Goal: Transaction & Acquisition: Purchase product/service

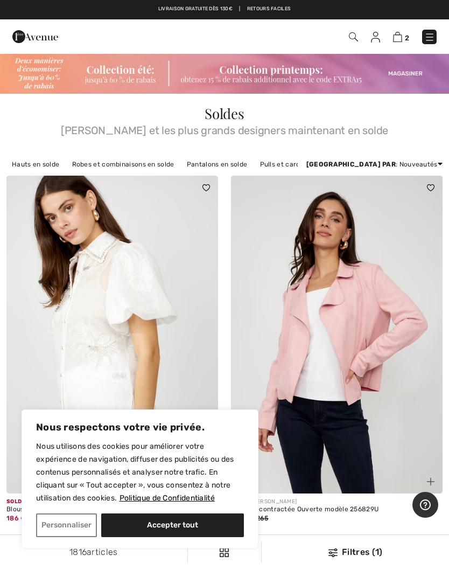
click at [193, 520] on button "Accepter tout" at bounding box center [172, 525] width 143 height 24
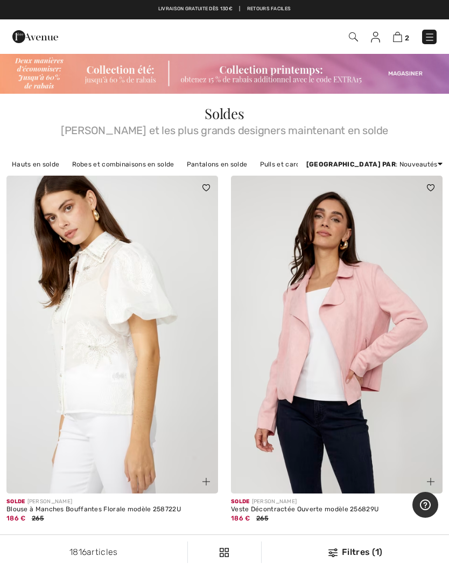
checkbox input "true"
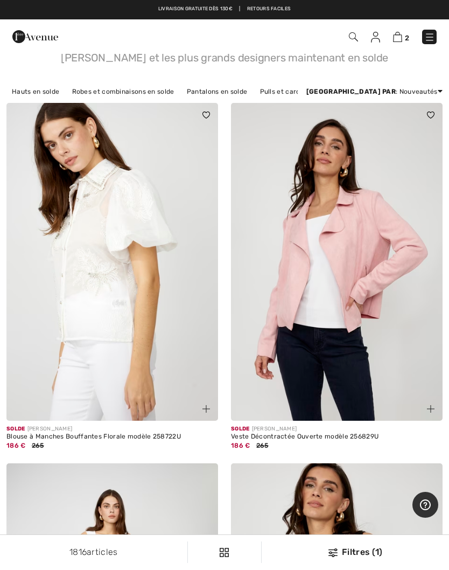
scroll to position [72, 0]
click at [355, 38] on img at bounding box center [353, 36] width 9 height 9
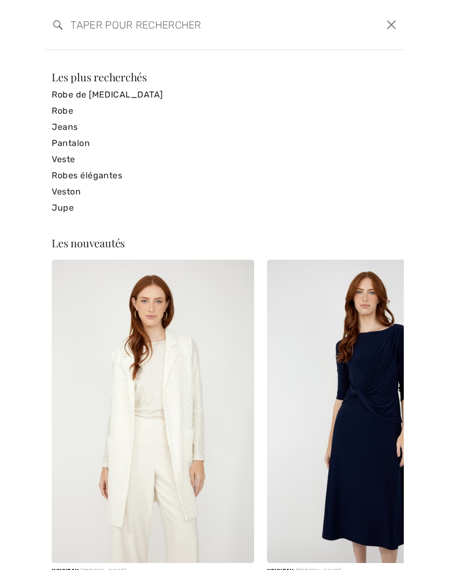
click at [101, 22] on input "search" at bounding box center [185, 25] width 247 height 32
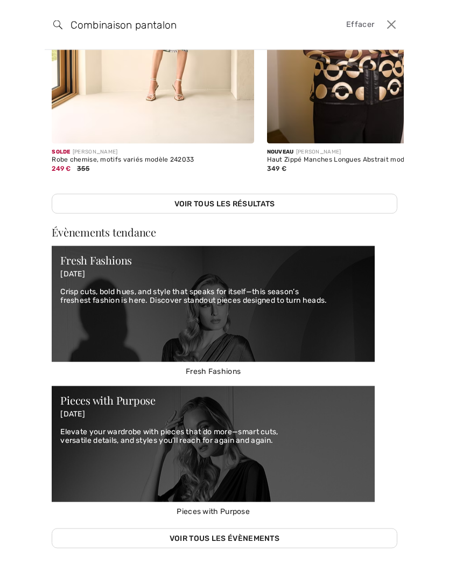
scroll to position [253, 0]
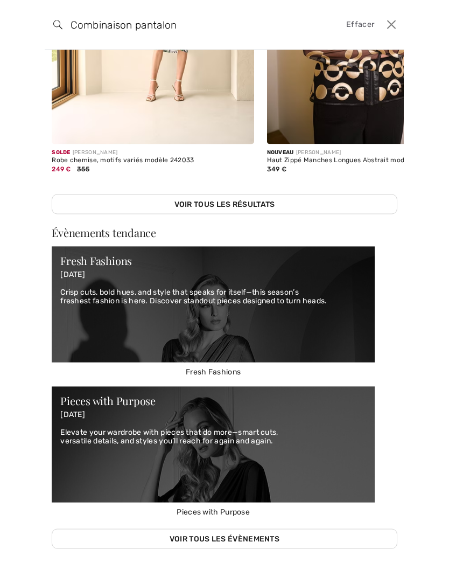
type input "Combinaison pantalon"
click at [239, 205] on link "Voir tous les résultats" at bounding box center [225, 204] width 346 height 20
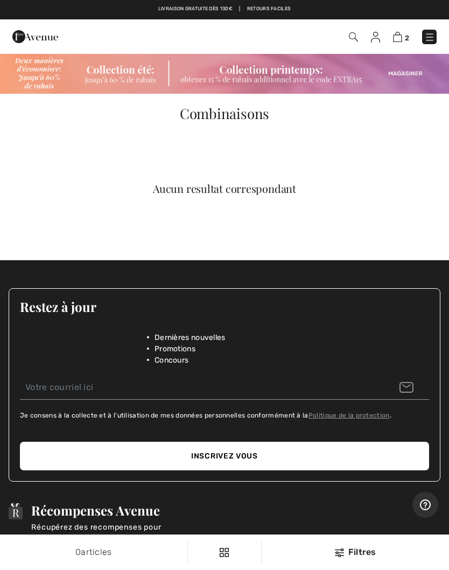
click at [357, 40] on img at bounding box center [353, 36] width 9 height 9
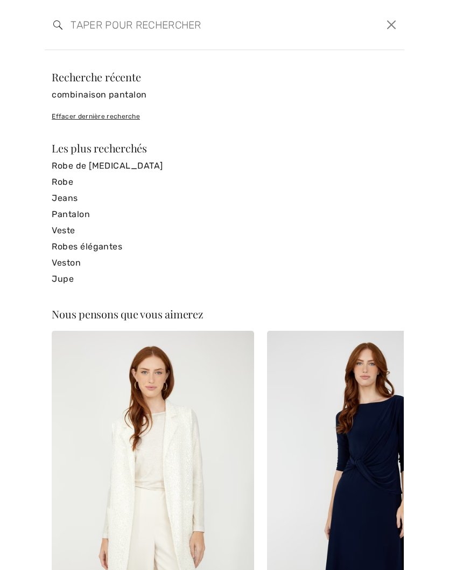
click at [109, 33] on input "search" at bounding box center [185, 25] width 247 height 32
type input "Com"
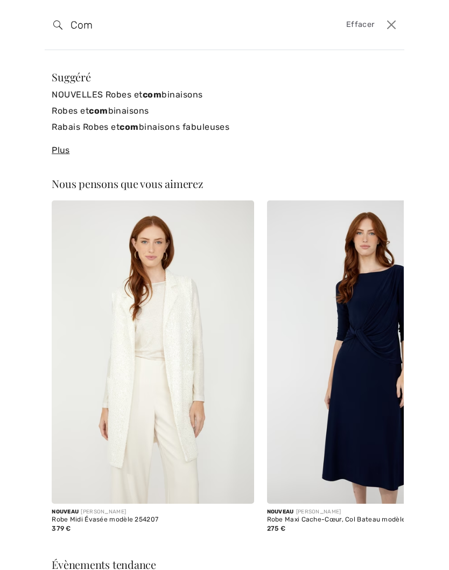
click at [127, 113] on link "Robes et com binaisons" at bounding box center [225, 111] width 346 height 16
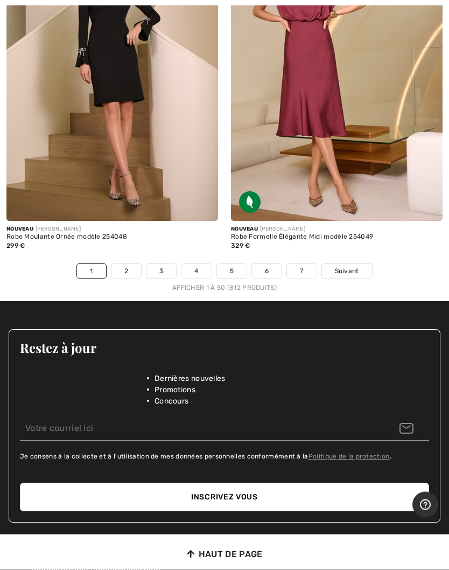
scroll to position [9427, 0]
click at [130, 264] on link "2" at bounding box center [127, 271] width 30 height 14
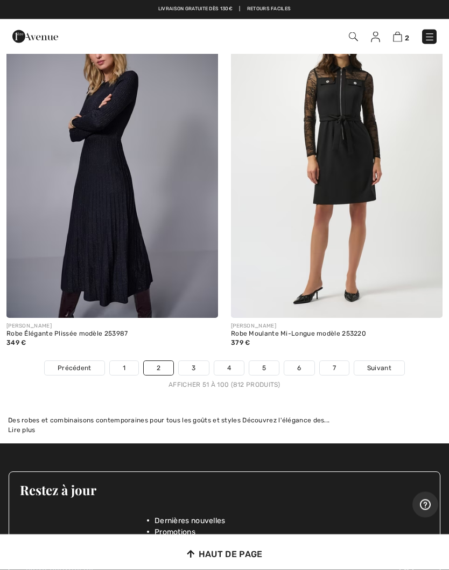
scroll to position [9394, 0]
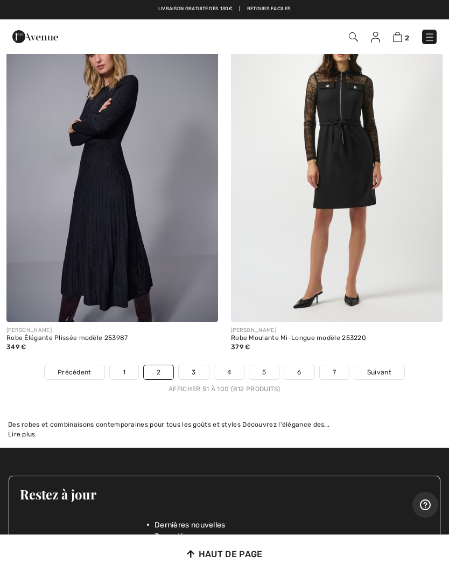
click at [196, 365] on link "3" at bounding box center [194, 372] width 30 height 14
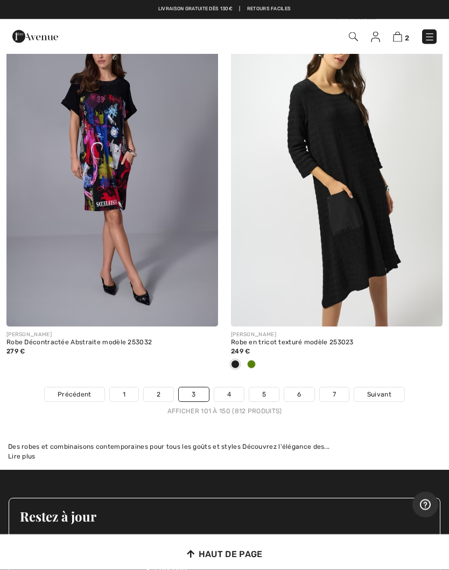
scroll to position [9354, 0]
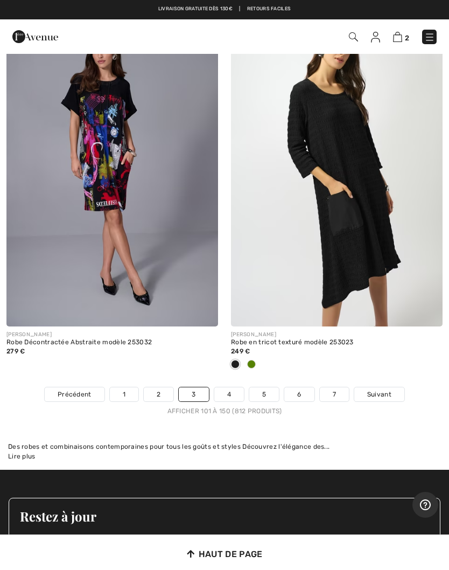
click at [234, 387] on link "4" at bounding box center [229, 394] width 30 height 14
click at [232, 387] on link "4" at bounding box center [229, 394] width 30 height 14
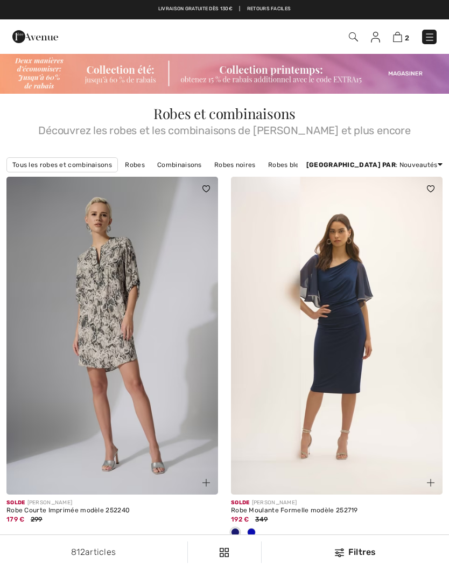
checkbox input "true"
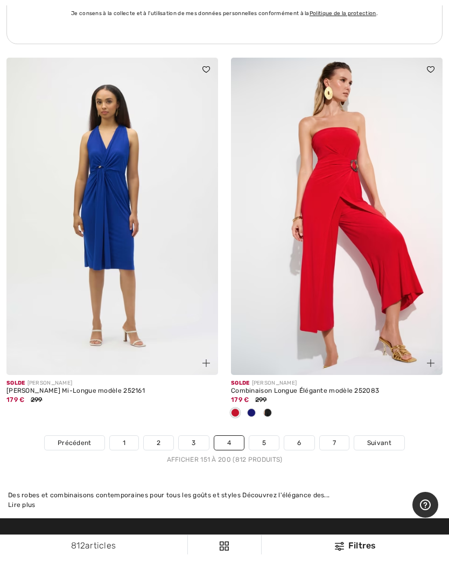
scroll to position [9385, 0]
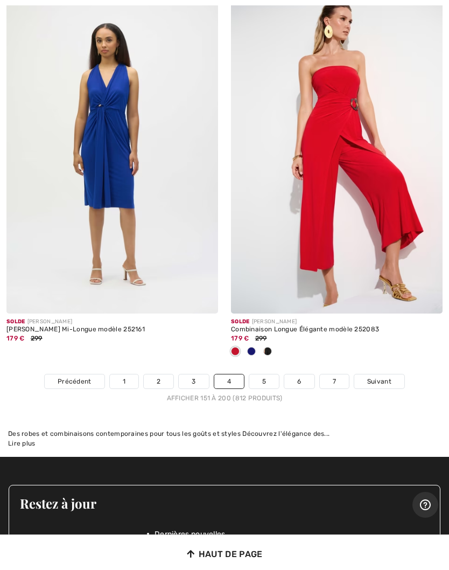
click at [271, 374] on link "5" at bounding box center [264, 381] width 30 height 14
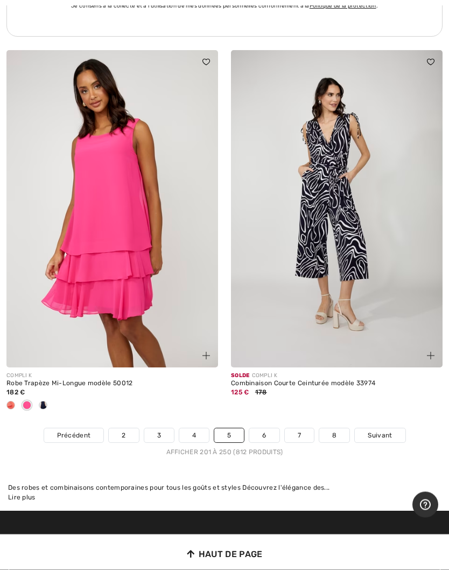
scroll to position [9313, 0]
click at [275, 428] on link "6" at bounding box center [264, 435] width 30 height 14
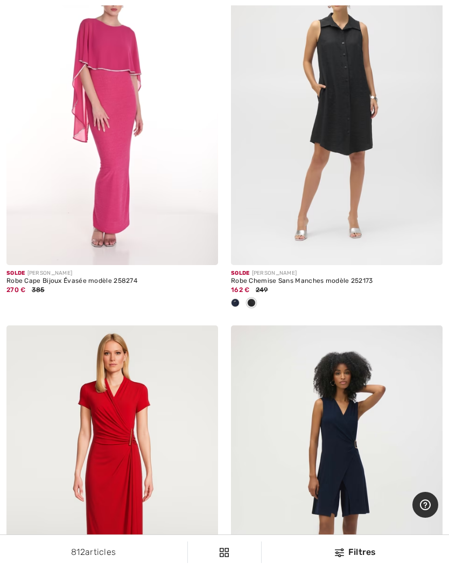
scroll to position [7443, 0]
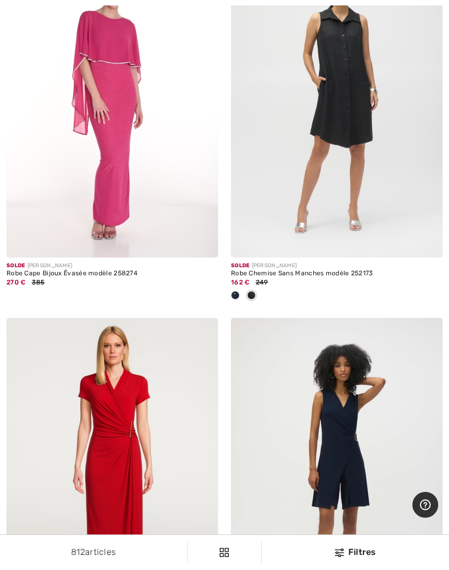
click at [126, 569] on div "812 articles Filtres ✖ Dégager Voir les resultats 812" at bounding box center [224, 552] width 449 height 34
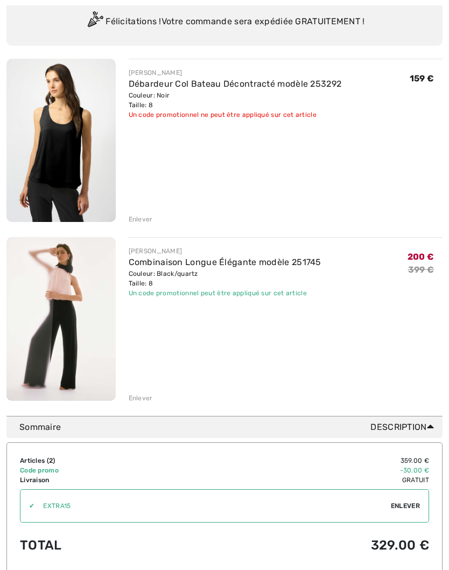
scroll to position [101, 0]
click at [178, 266] on link "Combinaison Longue Élégante modèle 251745" at bounding box center [225, 262] width 193 height 10
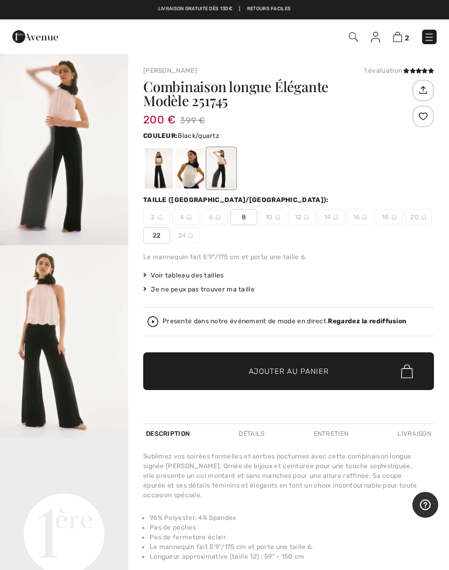
click at [197, 137] on span "Black/quartz" at bounding box center [198, 136] width 41 height 8
click at [158, 135] on span "Couleur:" at bounding box center [160, 136] width 34 height 8
click at [167, 169] on div at bounding box center [159, 168] width 28 height 40
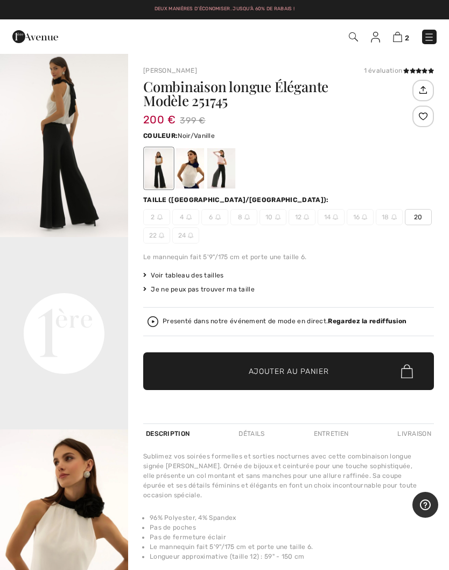
scroll to position [203, 0]
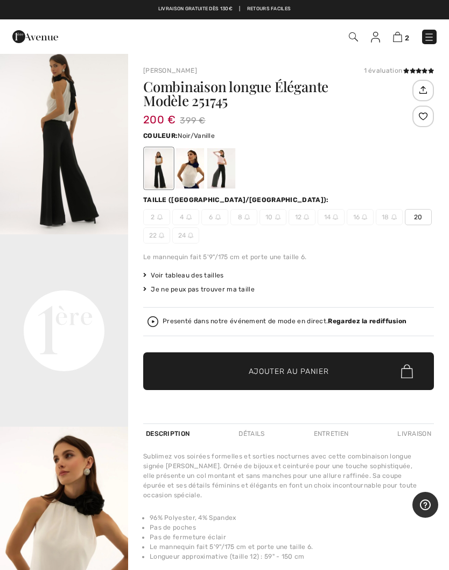
click at [203, 172] on div at bounding box center [190, 168] width 28 height 40
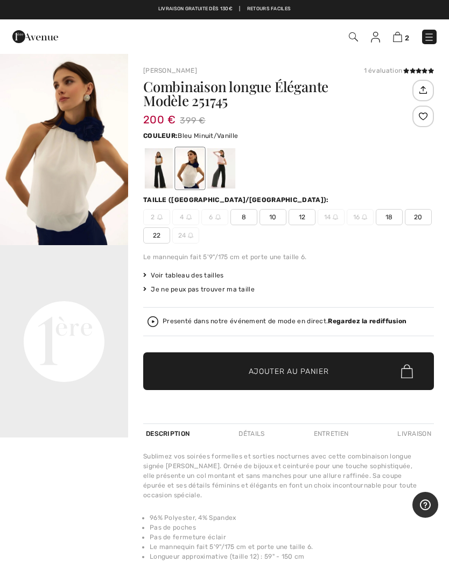
scroll to position [0, 0]
click at [225, 171] on div at bounding box center [221, 168] width 28 height 40
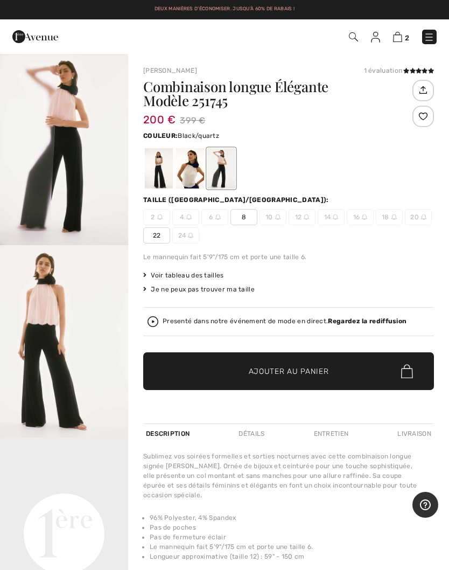
click at [64, 368] on img "2 / 6" at bounding box center [64, 341] width 128 height 192
click at [192, 176] on div at bounding box center [190, 168] width 28 height 40
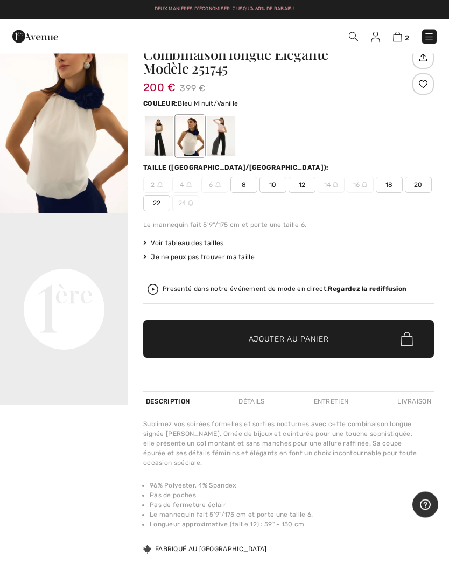
scroll to position [32, 0]
click at [162, 138] on div at bounding box center [159, 136] width 28 height 40
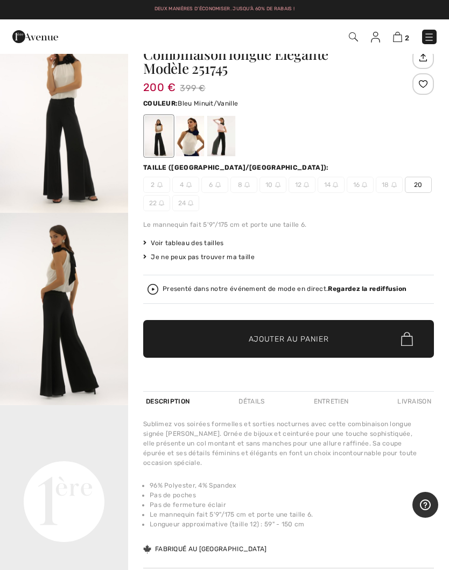
click at [198, 134] on div at bounding box center [190, 136] width 28 height 40
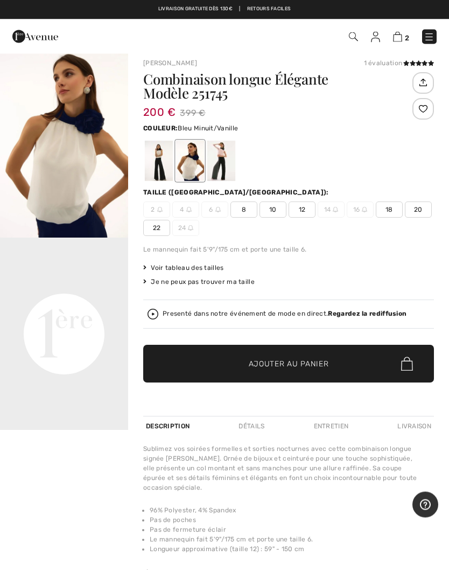
scroll to position [8, 0]
click at [228, 157] on div at bounding box center [221, 161] width 28 height 40
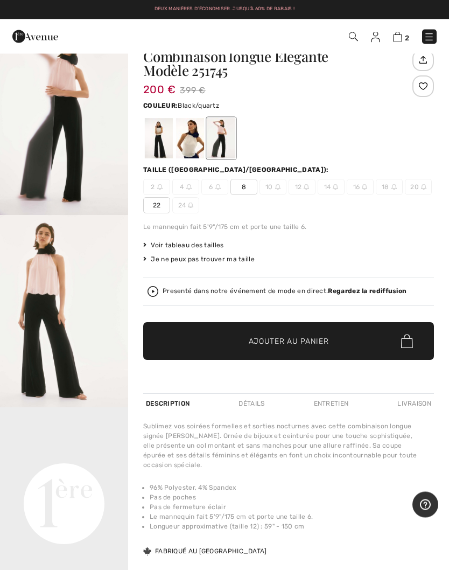
scroll to position [0, 0]
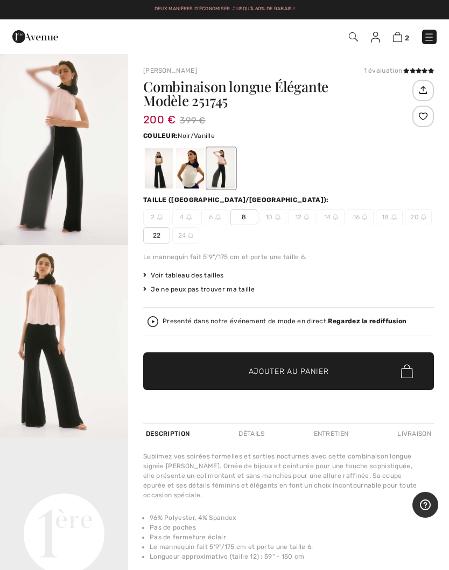
click at [166, 172] on div at bounding box center [159, 168] width 28 height 40
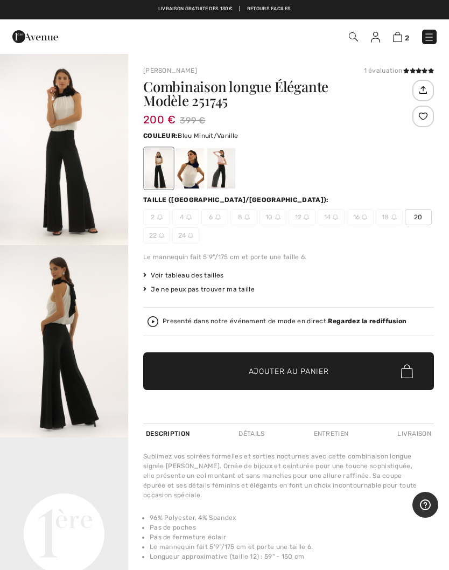
click at [196, 170] on div at bounding box center [190, 168] width 28 height 40
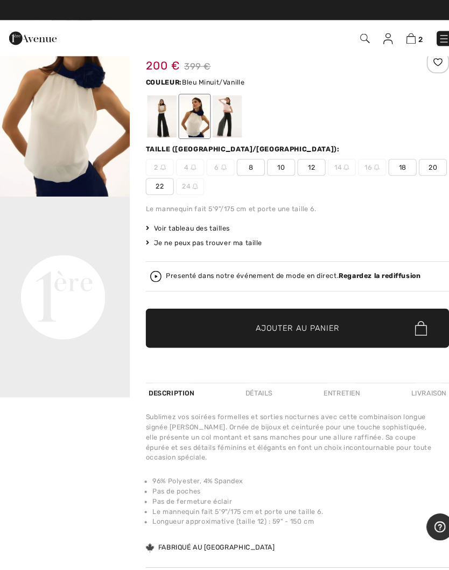
scroll to position [62, 0]
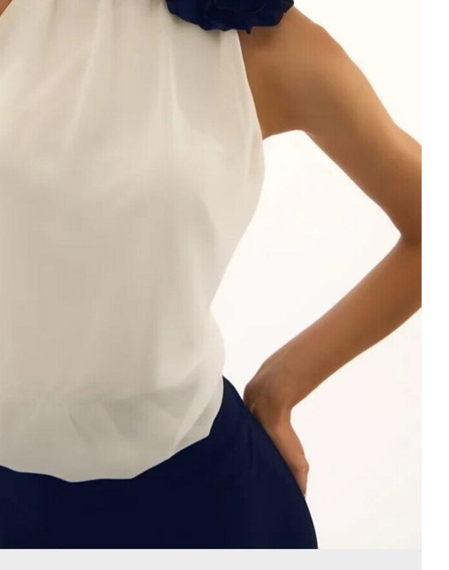
click at [36, 67] on img "1 / 1" at bounding box center [64, 87] width 128 height 192
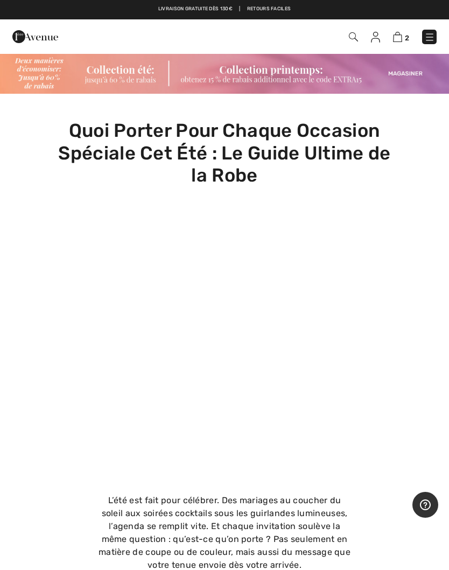
click at [397, 41] on img at bounding box center [397, 37] width 9 height 10
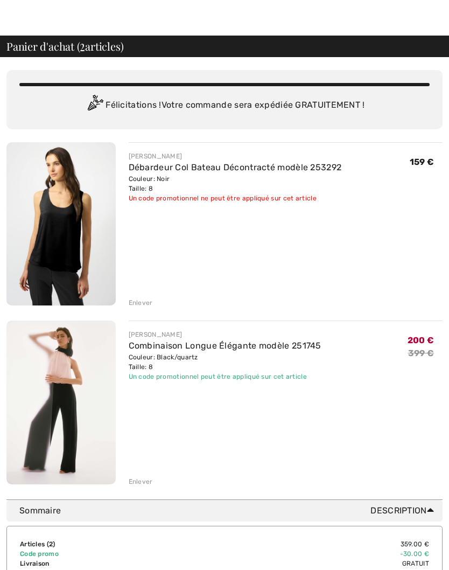
scroll to position [30, 0]
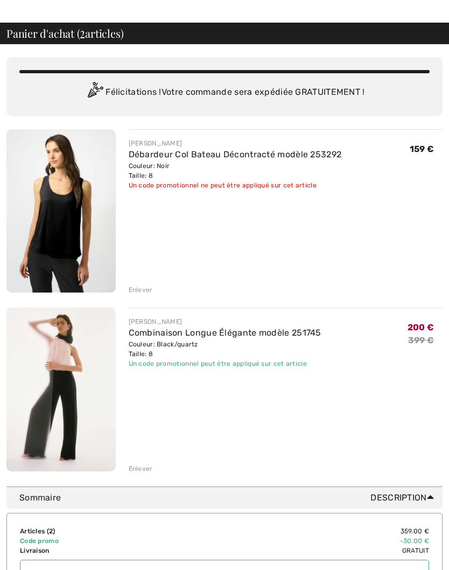
click at [83, 363] on img at bounding box center [60, 390] width 109 height 164
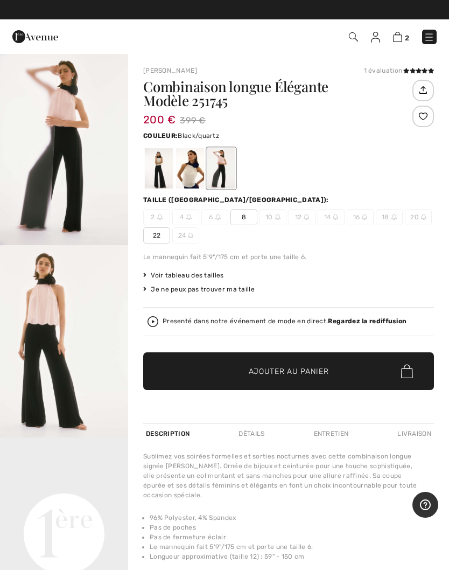
scroll to position [22, 0]
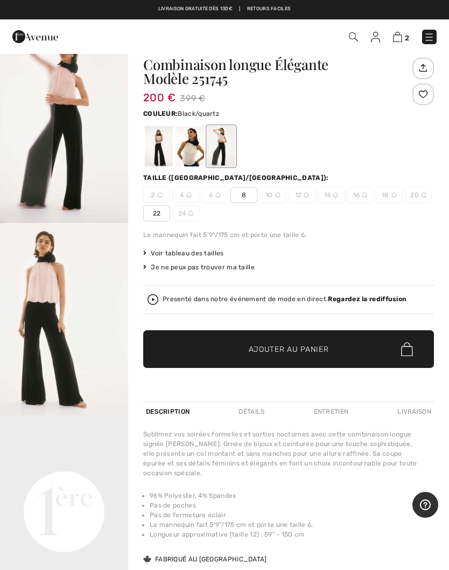
click at [359, 303] on strong "Regardez la rediffusion" at bounding box center [367, 299] width 79 height 8
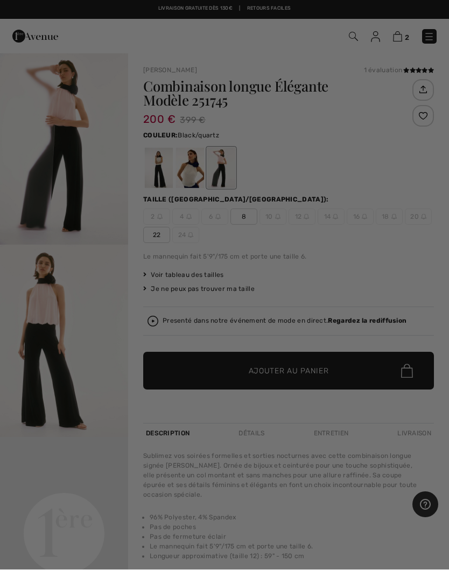
scroll to position [0, 0]
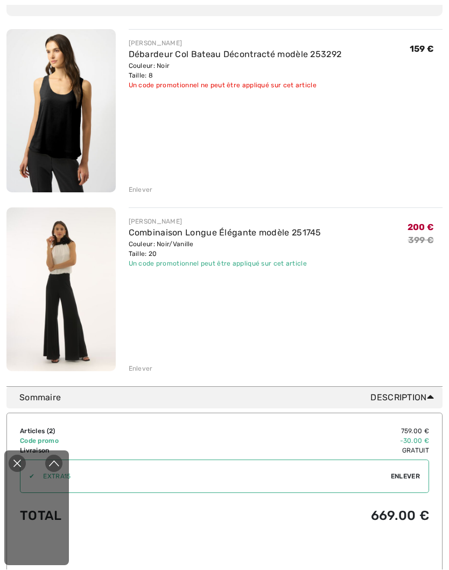
scroll to position [130, 0]
click at [145, 372] on div "Enlever" at bounding box center [141, 368] width 24 height 10
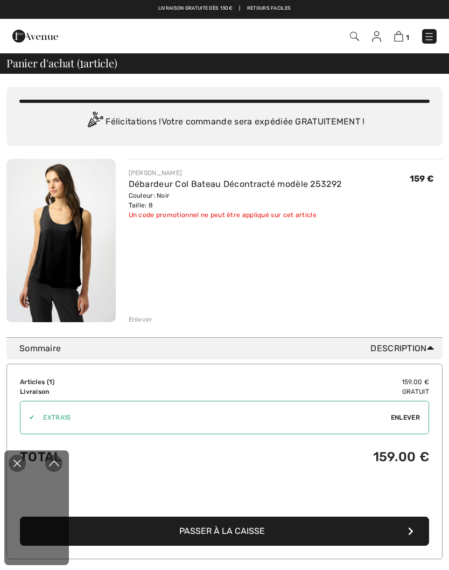
scroll to position [0, 0]
click at [144, 318] on div "Enlever" at bounding box center [141, 320] width 24 height 10
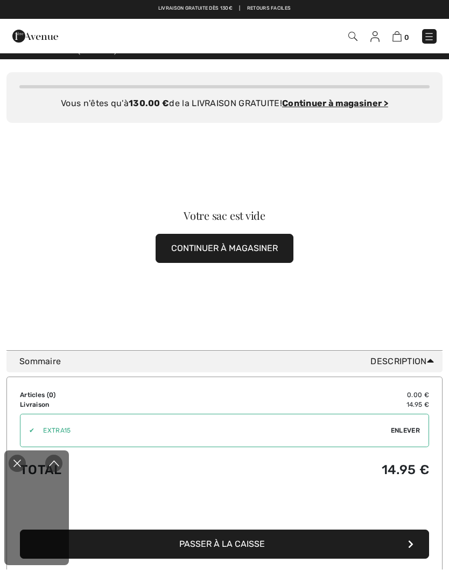
scroll to position [10, 0]
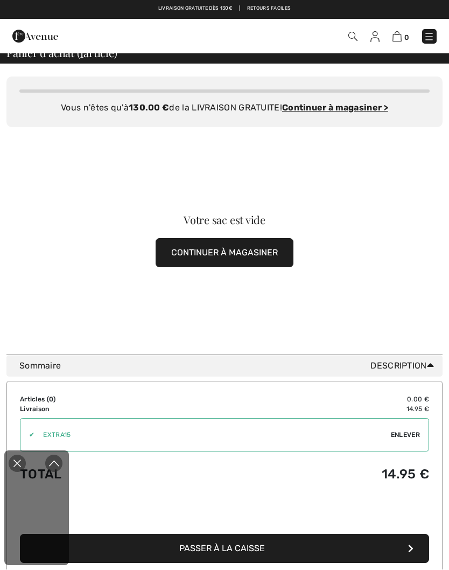
click at [58, 464] on icon "Expand to full player view" at bounding box center [53, 463] width 11 height 11
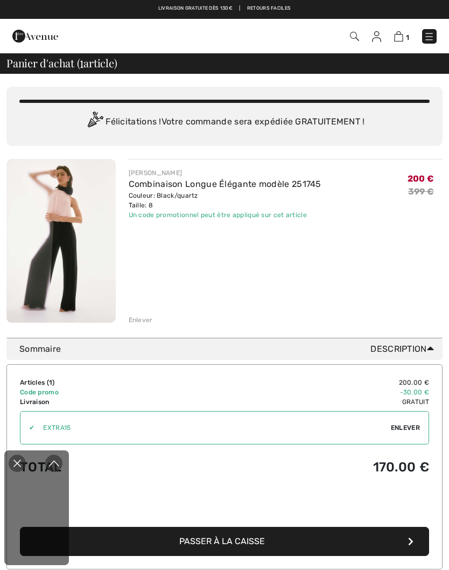
scroll to position [0, 0]
click at [23, 466] on icon "Fermer la curation en direct" at bounding box center [17, 463] width 13 height 13
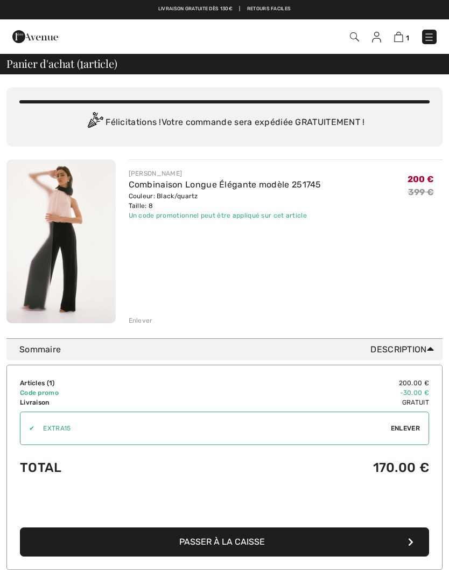
click at [89, 242] on img at bounding box center [60, 241] width 109 height 164
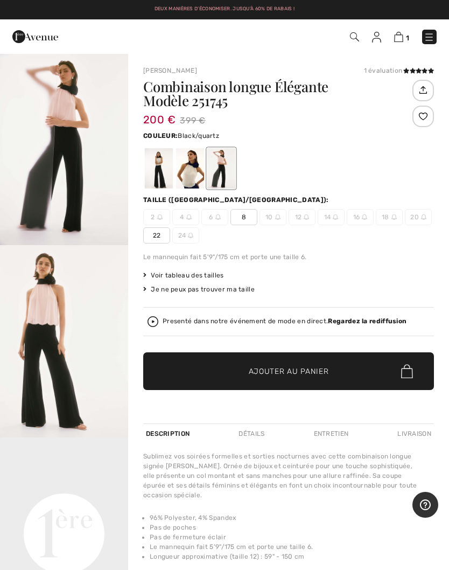
click at [170, 165] on div at bounding box center [159, 168] width 28 height 40
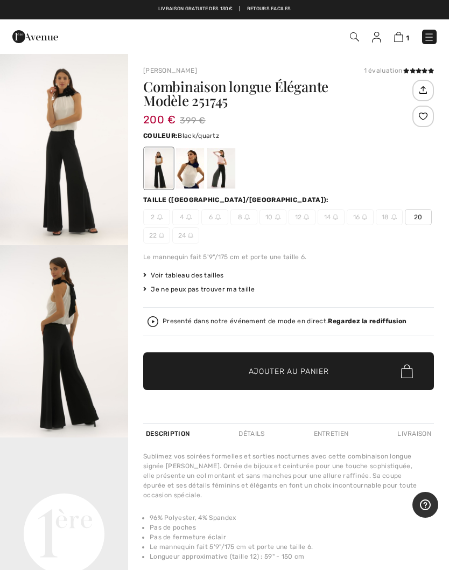
click at [232, 166] on div at bounding box center [221, 168] width 28 height 40
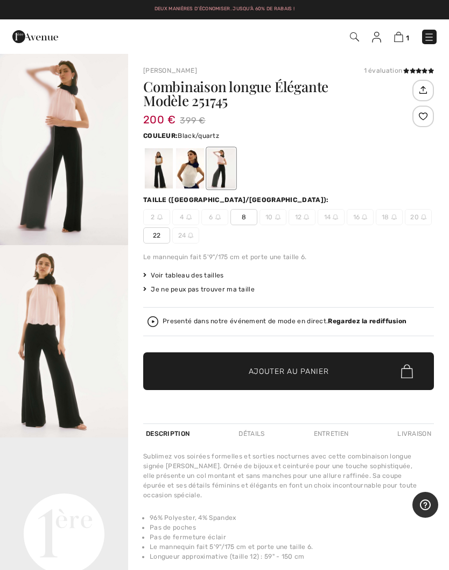
click at [193, 169] on div at bounding box center [190, 168] width 28 height 40
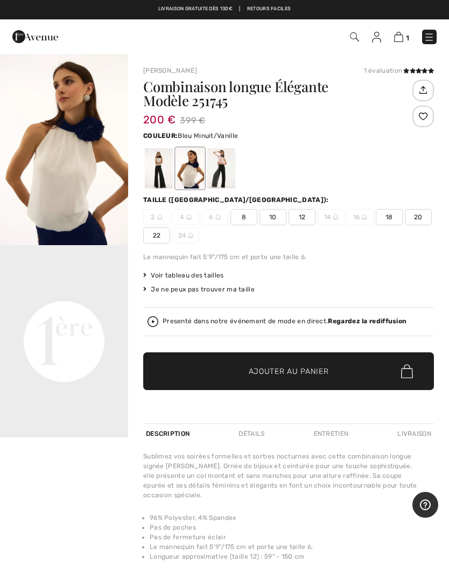
click at [85, 309] on video "Your browser does not support the video tag." at bounding box center [64, 277] width 128 height 64
click at [84, 309] on video "Your browser does not support the video tag." at bounding box center [64, 277] width 128 height 64
click at [102, 309] on video "Your browser does not support the video tag." at bounding box center [64, 277] width 128 height 64
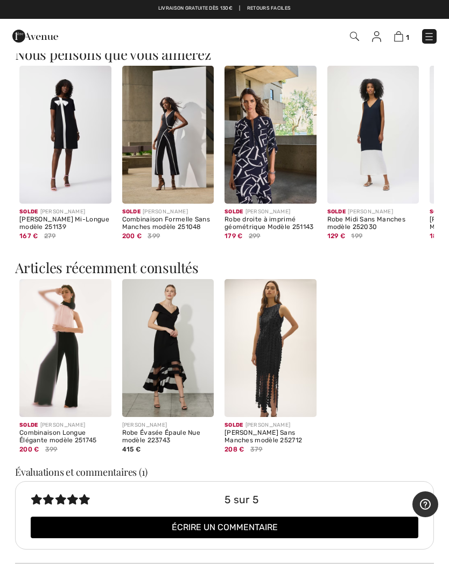
scroll to position [824, 0]
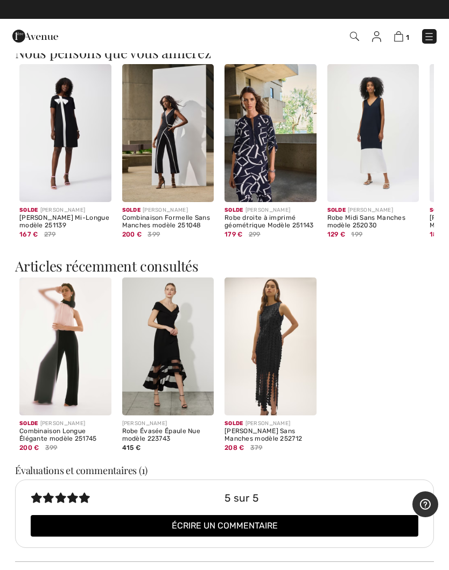
click at [90, 360] on img at bounding box center [65, 346] width 92 height 138
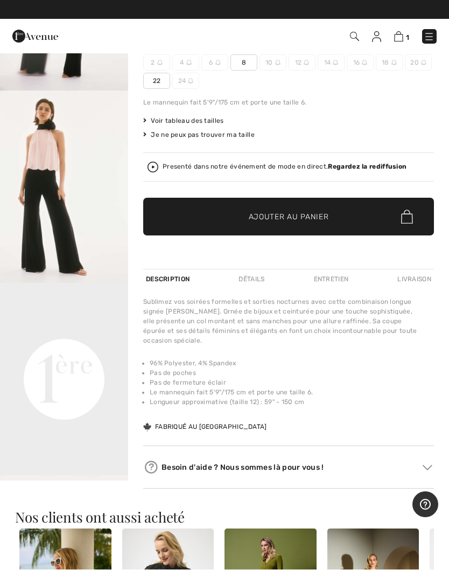
scroll to position [0, 0]
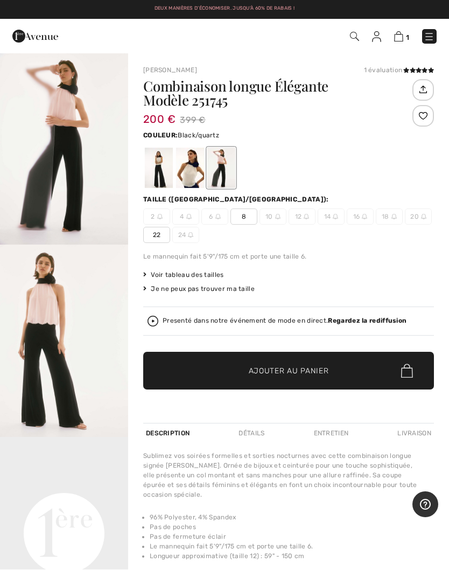
click at [194, 136] on span "Black/quartz" at bounding box center [198, 135] width 41 height 8
click at [161, 137] on span "Couleur:" at bounding box center [160, 135] width 34 height 8
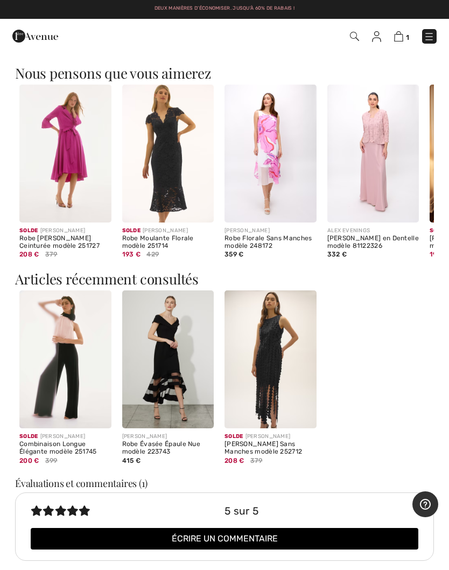
scroll to position [812, 0]
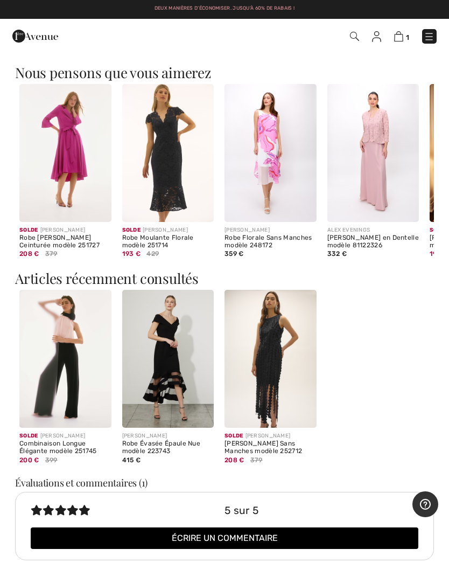
click at [79, 374] on img at bounding box center [65, 359] width 92 height 138
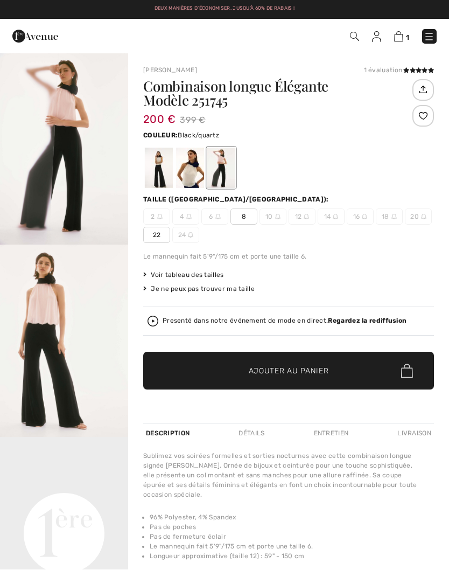
scroll to position [0, 0]
click at [228, 166] on div at bounding box center [221, 168] width 28 height 40
click at [199, 170] on div at bounding box center [190, 168] width 28 height 40
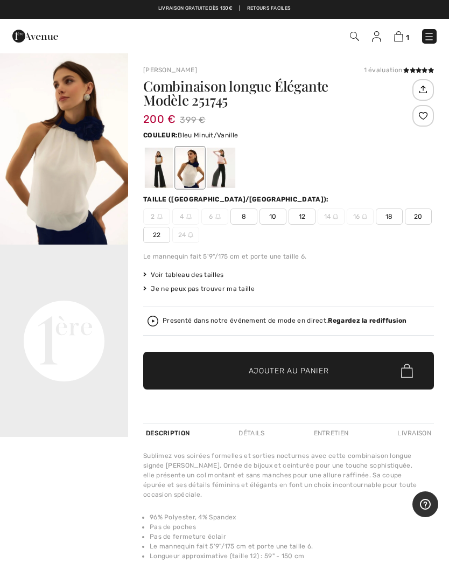
click at [163, 170] on div at bounding box center [159, 168] width 28 height 40
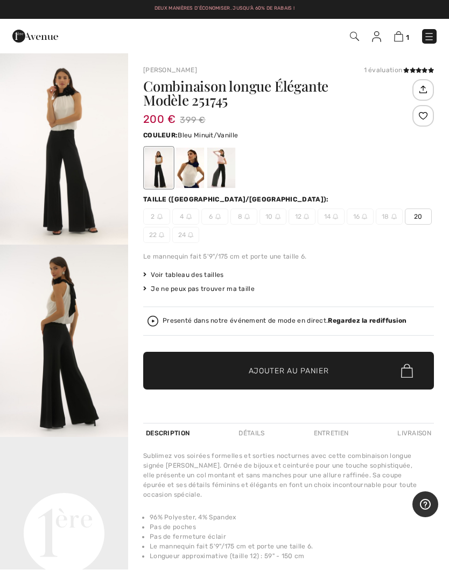
click at [196, 168] on div at bounding box center [190, 168] width 28 height 40
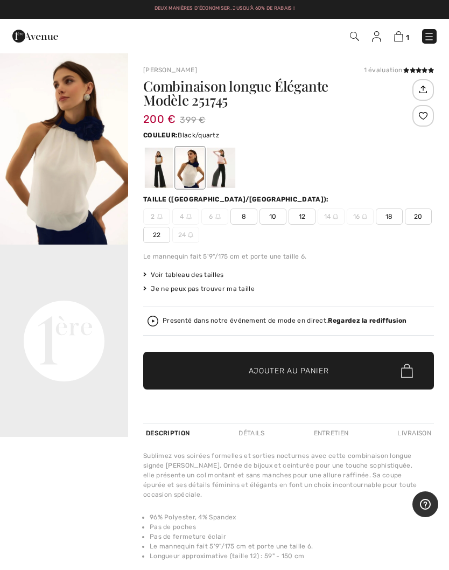
click at [225, 166] on div at bounding box center [221, 168] width 28 height 40
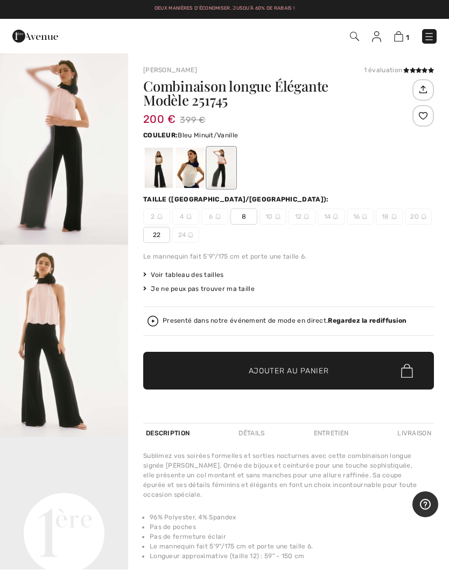
click at [193, 172] on div at bounding box center [190, 168] width 28 height 40
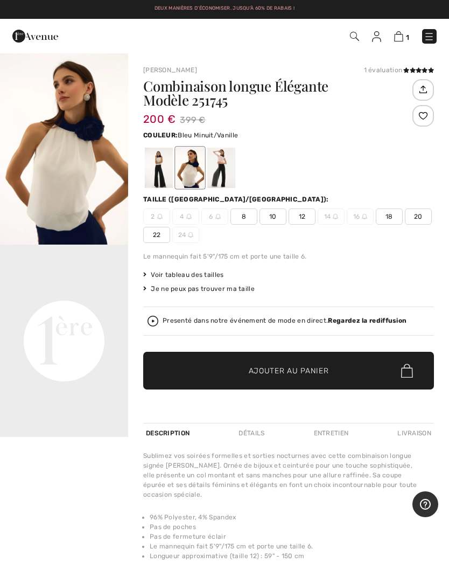
click at [166, 169] on div at bounding box center [159, 168] width 28 height 40
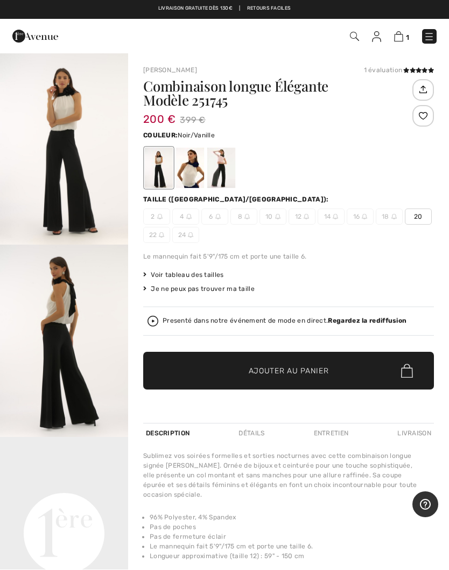
click at [221, 162] on div at bounding box center [221, 168] width 28 height 40
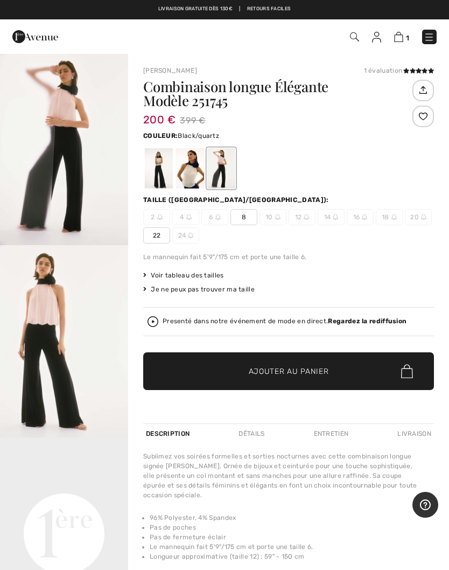
click at [399, 41] on img at bounding box center [398, 37] width 9 height 10
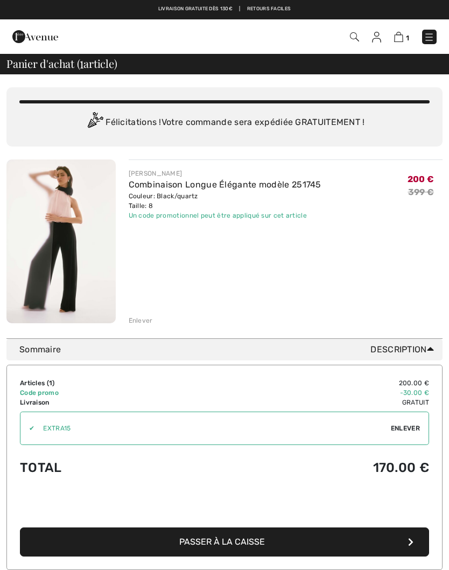
click at [65, 228] on img at bounding box center [60, 241] width 109 height 164
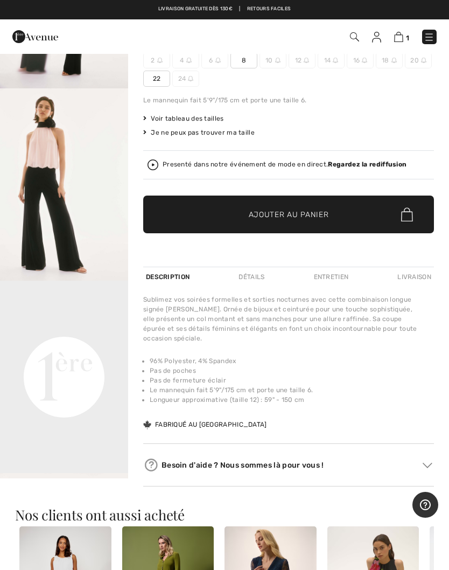
scroll to position [158, 0]
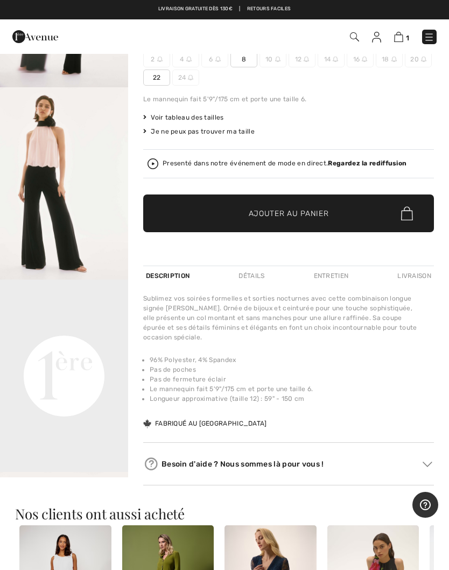
click at [360, 163] on strong "Regardez la rediffusion" at bounding box center [367, 163] width 79 height 8
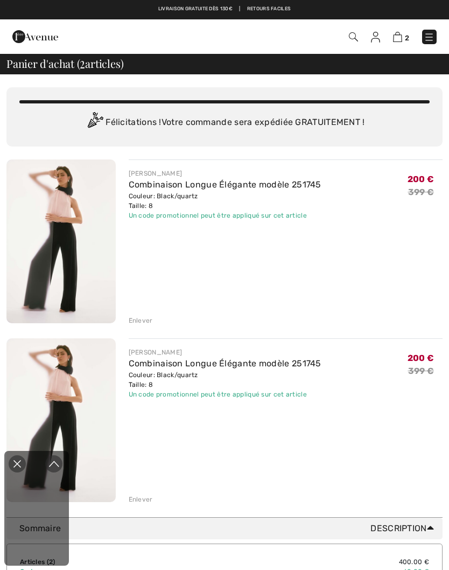
click at [140, 323] on div "Enlever" at bounding box center [141, 321] width 24 height 10
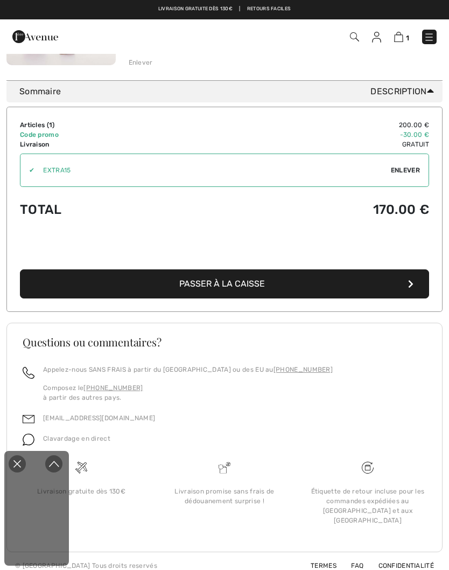
scroll to position [257, 0]
